Goal: Information Seeking & Learning: Learn about a topic

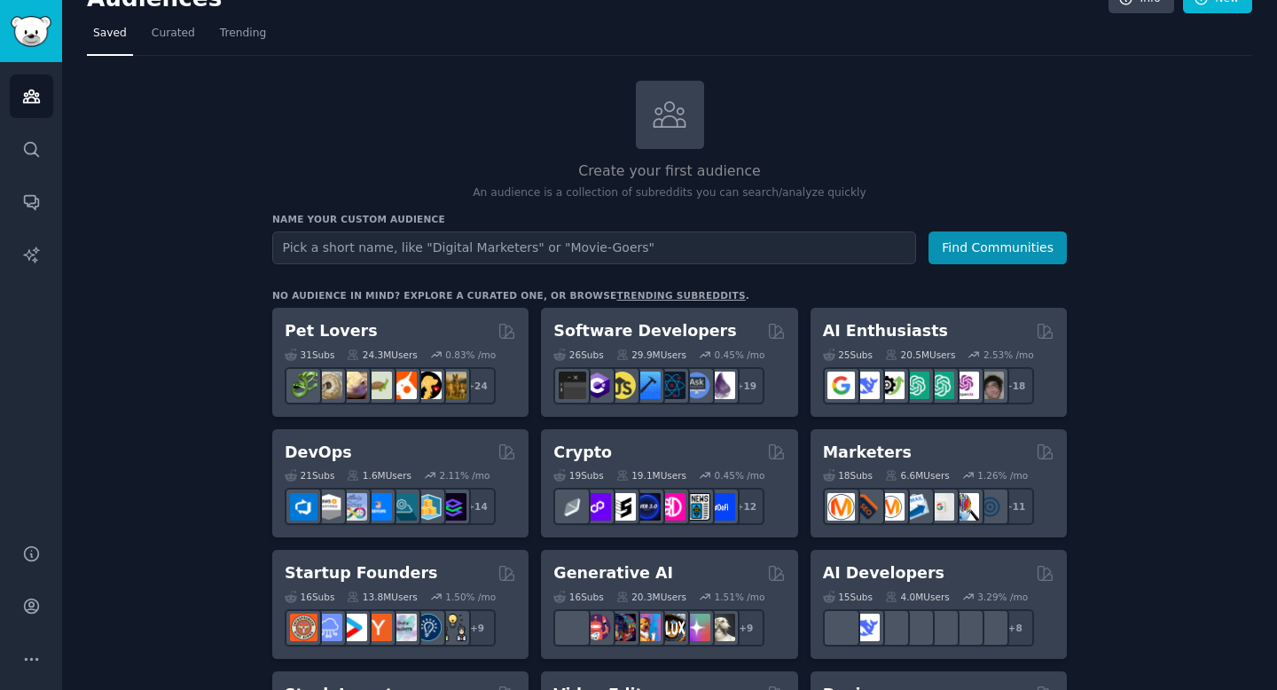
scroll to position [28, 0]
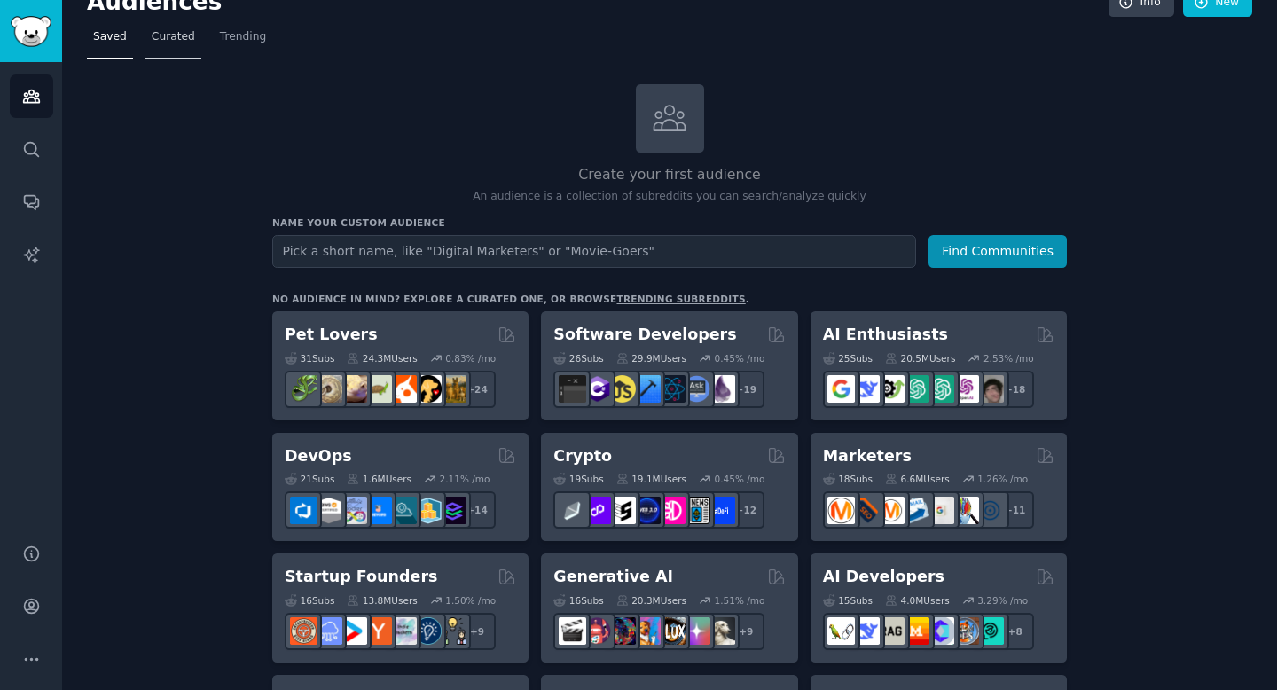
click at [185, 27] on link "Curated" at bounding box center [173, 41] width 56 height 36
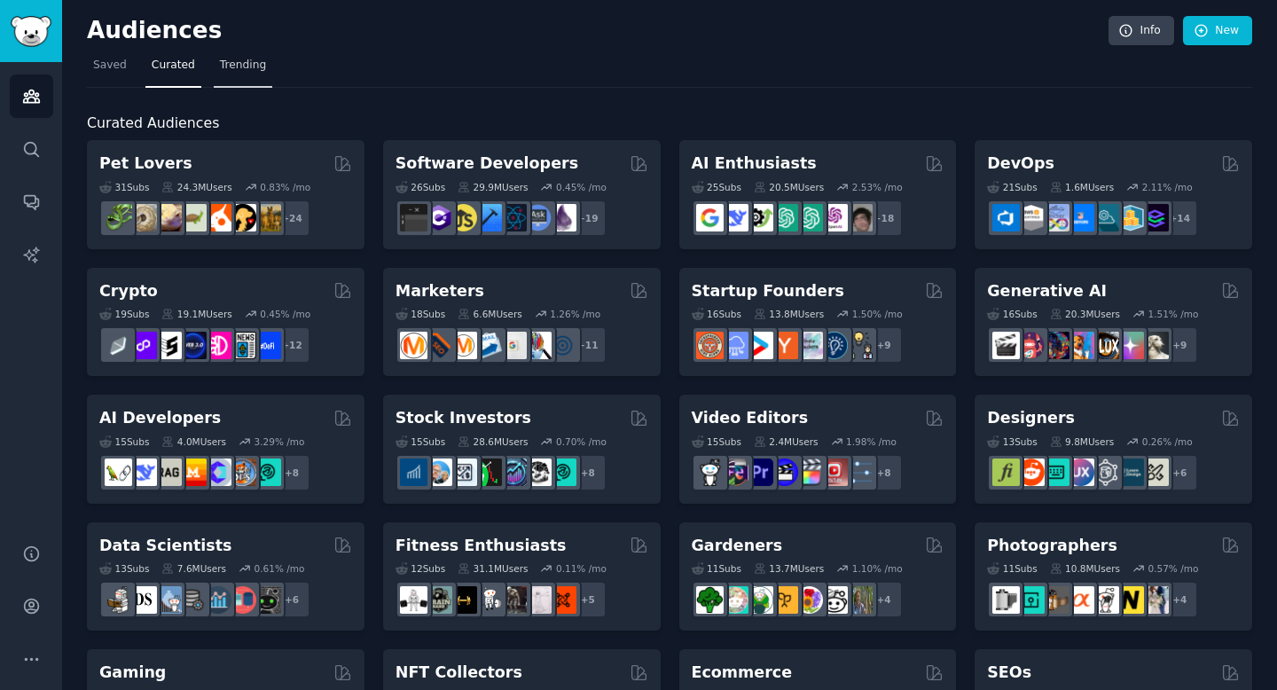
click at [229, 72] on span "Trending" at bounding box center [243, 66] width 46 height 16
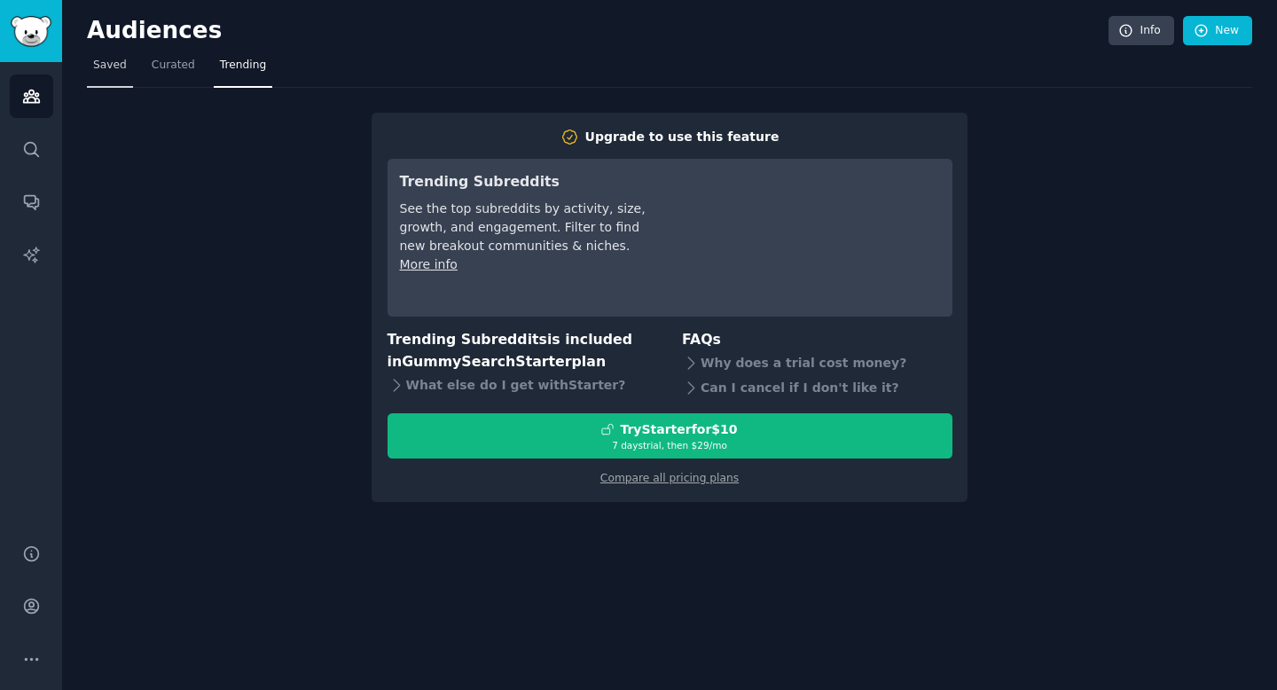
click at [111, 60] on span "Saved" at bounding box center [110, 66] width 34 height 16
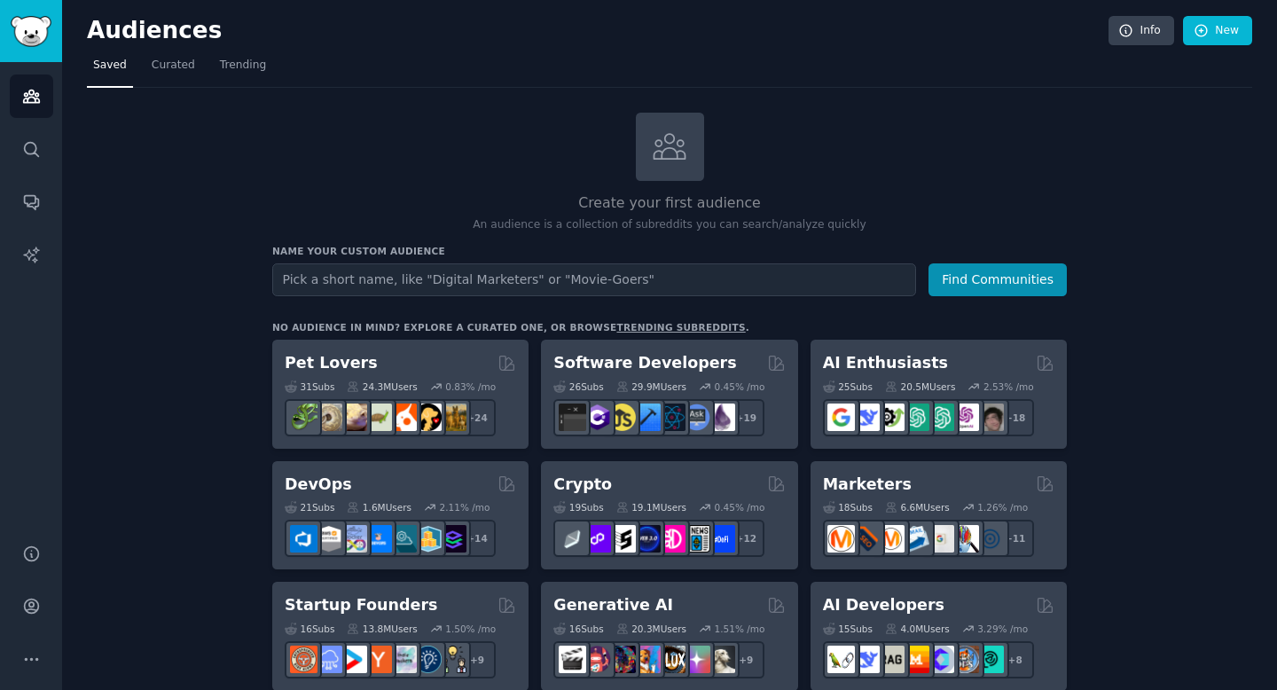
click at [385, 279] on input "text" at bounding box center [594, 279] width 644 height 33
type input "interior designer [PERSON_NAME]"
click at [929, 263] on button "Find Communities" at bounding box center [998, 279] width 138 height 33
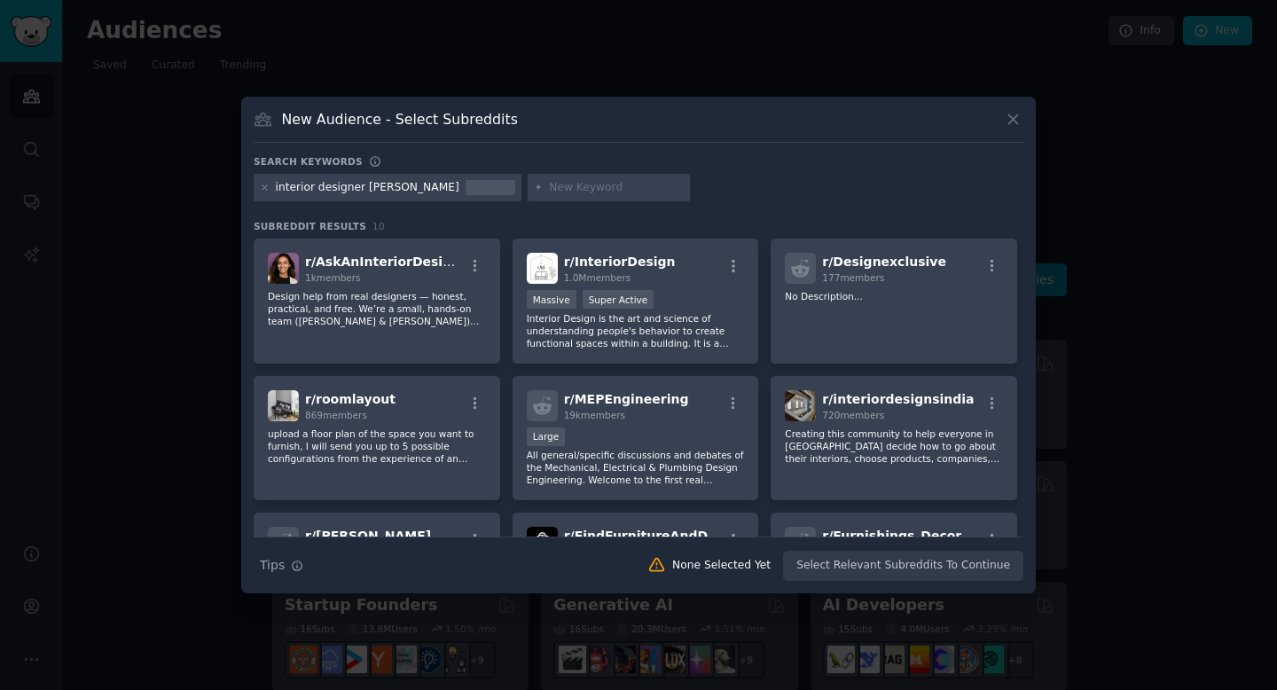
click at [1015, 117] on icon at bounding box center [1014, 119] width 10 height 10
